Goal: Task Accomplishment & Management: Complete application form

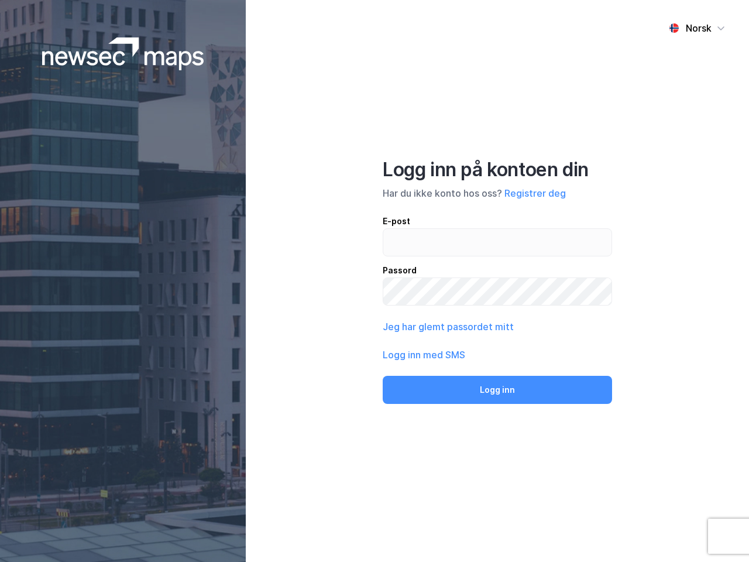
click at [375, 281] on div "Norsk Logg inn på kontoen din Har du ikke konto hos oss? Registrer deg E-post P…" at bounding box center [497, 281] width 503 height 562
click at [123, 54] on img at bounding box center [123, 53] width 162 height 33
click at [697, 28] on div "Norsk" at bounding box center [699, 28] width 26 height 14
click at [535, 193] on button "Registrer deg" at bounding box center [535, 193] width 61 height 14
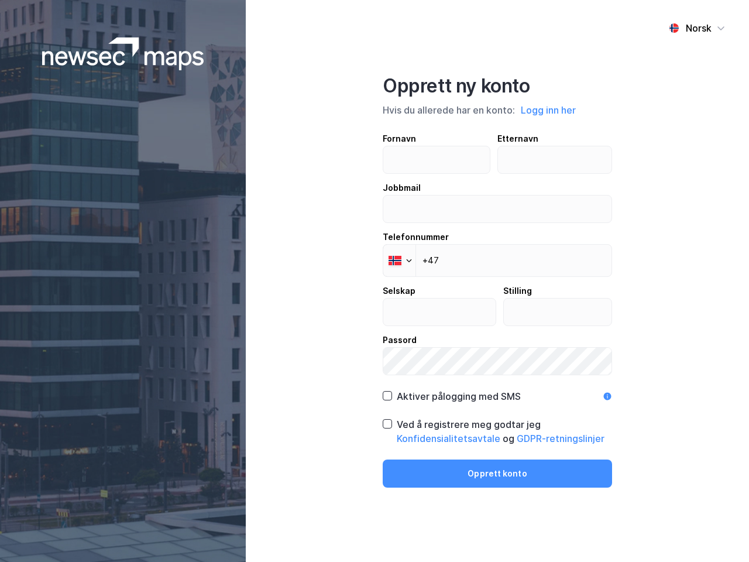
click at [447, 327] on div "Fornavn Etternavn Jobbmail Telefonnummer Phone +47 Selskap Stilling Passord" at bounding box center [497, 254] width 229 height 244
click at [498, 390] on div "Opprett ny konto Hvis du allerede har en konto: Logg inn her Fornavn Etternavn …" at bounding box center [497, 280] width 229 height 413
